Goal: Task Accomplishment & Management: Use online tool/utility

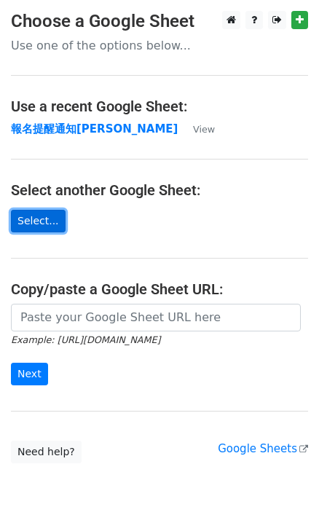
click at [28, 221] on link "Select..." at bounding box center [38, 221] width 55 height 23
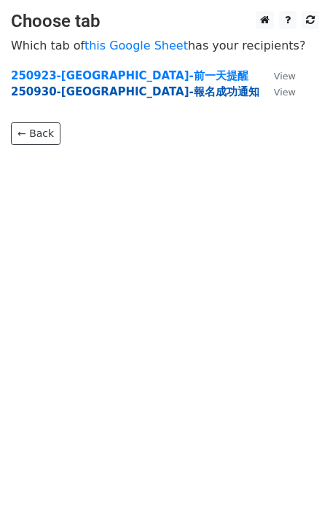
click at [60, 94] on strong "250930-[GEOGRAPHIC_DATA]-報名成功通知" at bounding box center [135, 91] width 248 height 13
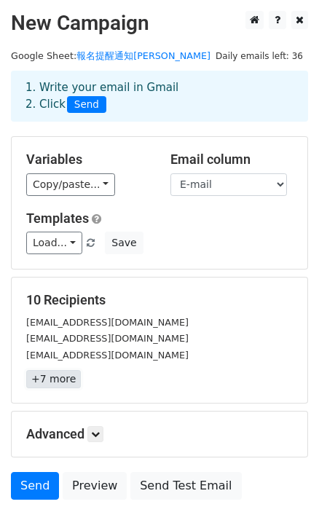
click at [58, 375] on link "+7 more" at bounding box center [53, 379] width 55 height 18
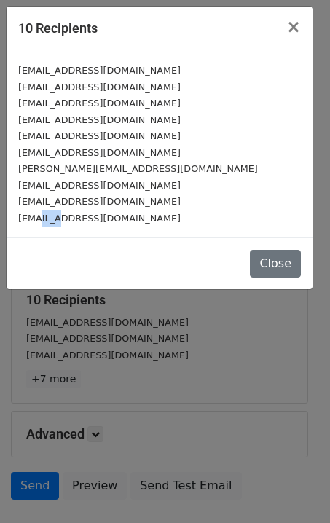
drag, startPoint x: 61, startPoint y: 216, endPoint x: 61, endPoint y: 208, distance: 8.0
click at [63, 216] on small "t2227me@gmail.com" at bounding box center [99, 218] width 162 height 11
drag, startPoint x: 55, startPoint y: 202, endPoint x: 98, endPoint y: 208, distance: 43.4
click at [90, 201] on small "jeneaow@gmail.com" at bounding box center [99, 201] width 162 height 11
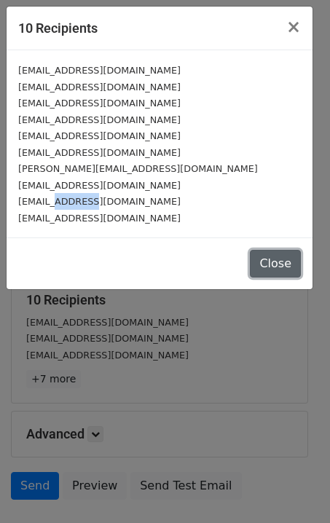
click at [277, 261] on button "Close" at bounding box center [275, 264] width 51 height 28
